Goal: Task Accomplishment & Management: Complete application form

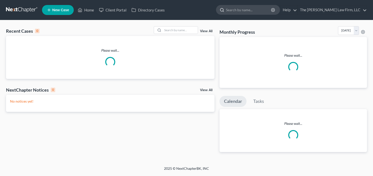
click at [250, 11] on input "search" at bounding box center [249, 9] width 46 height 9
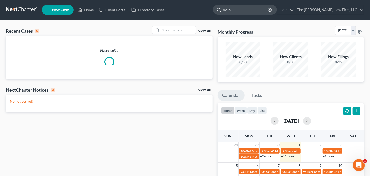
type input "[PERSON_NAME]"
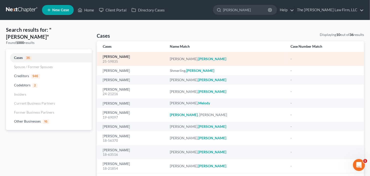
click at [115, 57] on link "[PERSON_NAME]" at bounding box center [116, 57] width 27 height 4
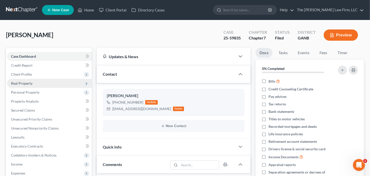
click at [23, 87] on span "Real Property" at bounding box center [49, 83] width 85 height 9
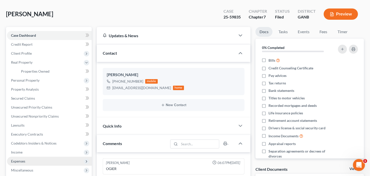
scroll to position [40, 0]
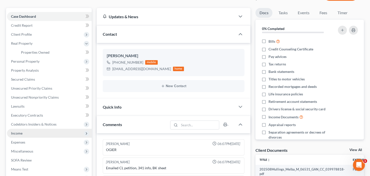
click at [29, 133] on span "Income" at bounding box center [49, 133] width 85 height 9
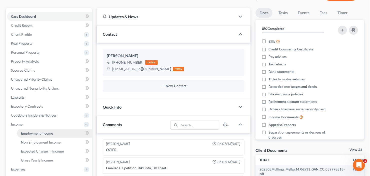
click at [28, 132] on span "Employment Income" at bounding box center [37, 133] width 32 height 4
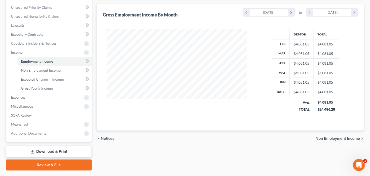
scroll to position [125, 0]
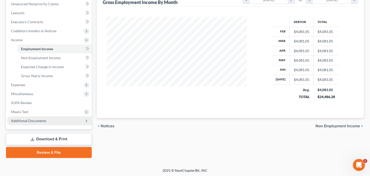
click at [35, 120] on span "Additional Documents" at bounding box center [28, 121] width 35 height 4
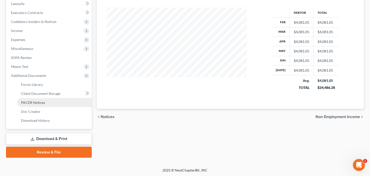
click at [37, 103] on span "PACER Notices" at bounding box center [33, 103] width 24 height 4
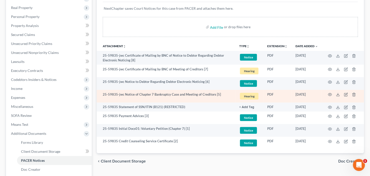
scroll to position [80, 0]
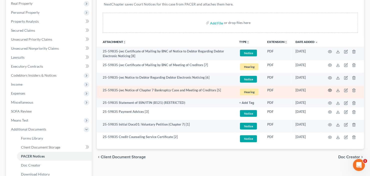
click at [331, 91] on circle "button" at bounding box center [330, 90] width 1 height 1
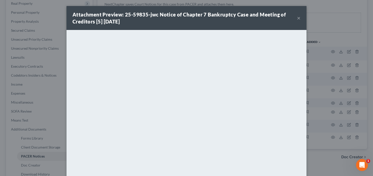
click at [299, 16] on button "×" at bounding box center [299, 18] width 4 height 6
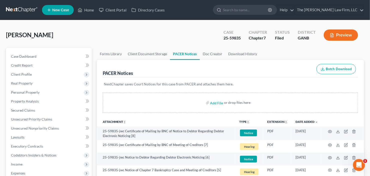
scroll to position [0, 0]
click at [27, 112] on span "Secured Claims" at bounding box center [23, 110] width 24 height 4
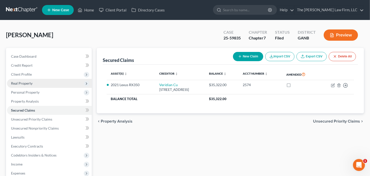
click at [29, 82] on span "Real Property" at bounding box center [22, 83] width 22 height 4
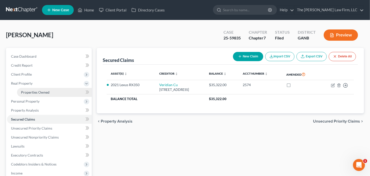
click at [37, 91] on span "Properties Owned" at bounding box center [35, 92] width 29 height 4
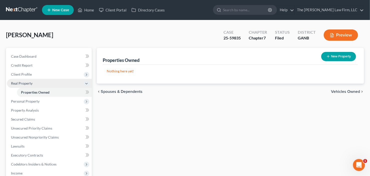
click at [38, 82] on span "Real Property" at bounding box center [49, 83] width 85 height 9
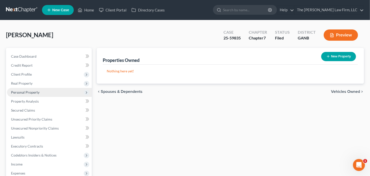
click at [41, 93] on span "Personal Property" at bounding box center [49, 92] width 85 height 9
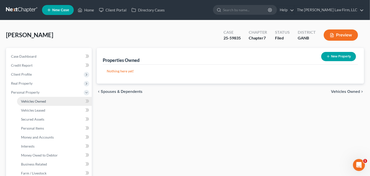
click at [41, 100] on span "Vehicles Owned" at bounding box center [33, 101] width 25 height 4
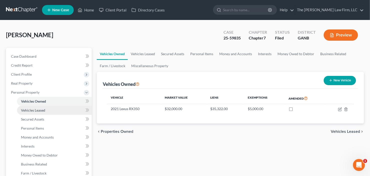
click at [28, 112] on span "Vehicles Leased" at bounding box center [33, 110] width 24 height 4
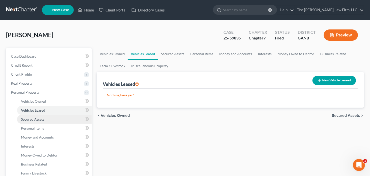
click at [37, 123] on link "Secured Assets" at bounding box center [54, 119] width 75 height 9
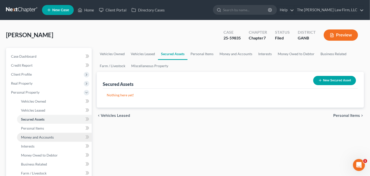
click at [38, 138] on span "Money and Accounts" at bounding box center [37, 137] width 33 height 4
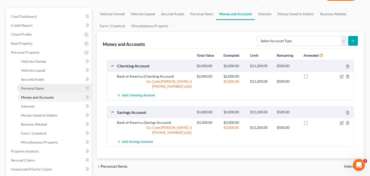
click at [34, 90] on link "Personal Items" at bounding box center [54, 88] width 75 height 9
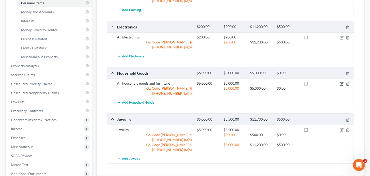
scroll to position [140, 0]
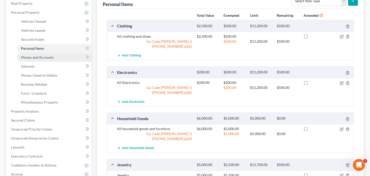
click at [33, 59] on span "Money and Accounts" at bounding box center [37, 57] width 33 height 4
